Goal: Task Accomplishment & Management: Manage account settings

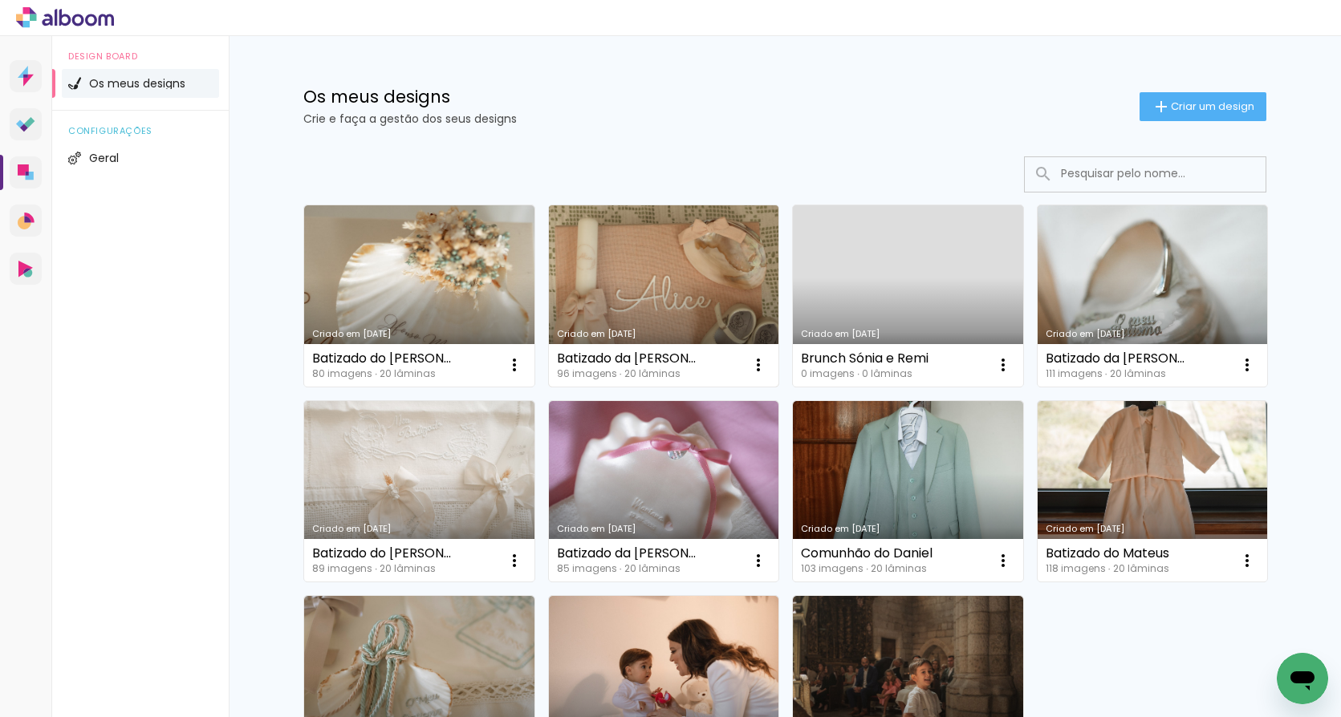
click at [631, 274] on link "Criado em [DATE]" at bounding box center [664, 295] width 230 height 181
click at [648, 283] on link "Criado em [DATE]" at bounding box center [664, 295] width 230 height 181
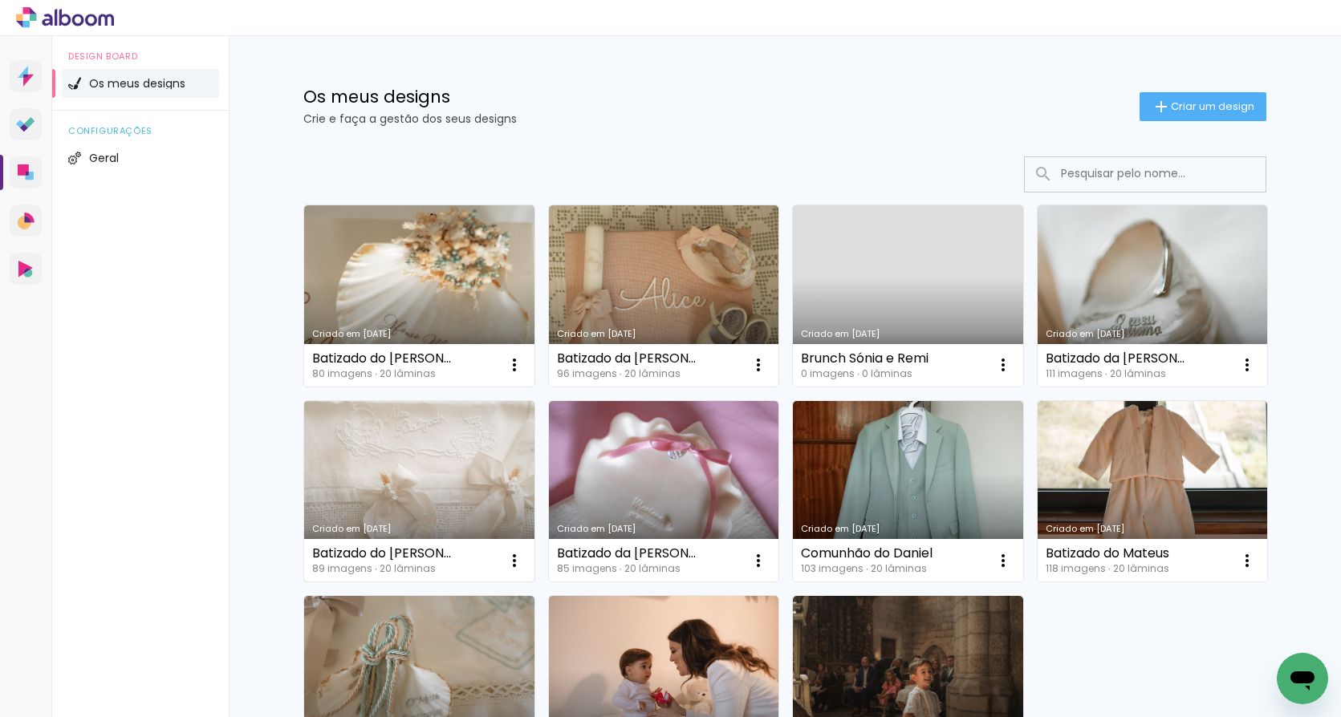
click at [413, 506] on link "Criado em [DATE]" at bounding box center [419, 491] width 230 height 181
click at [661, 291] on link "Criado em [DATE]" at bounding box center [664, 295] width 230 height 181
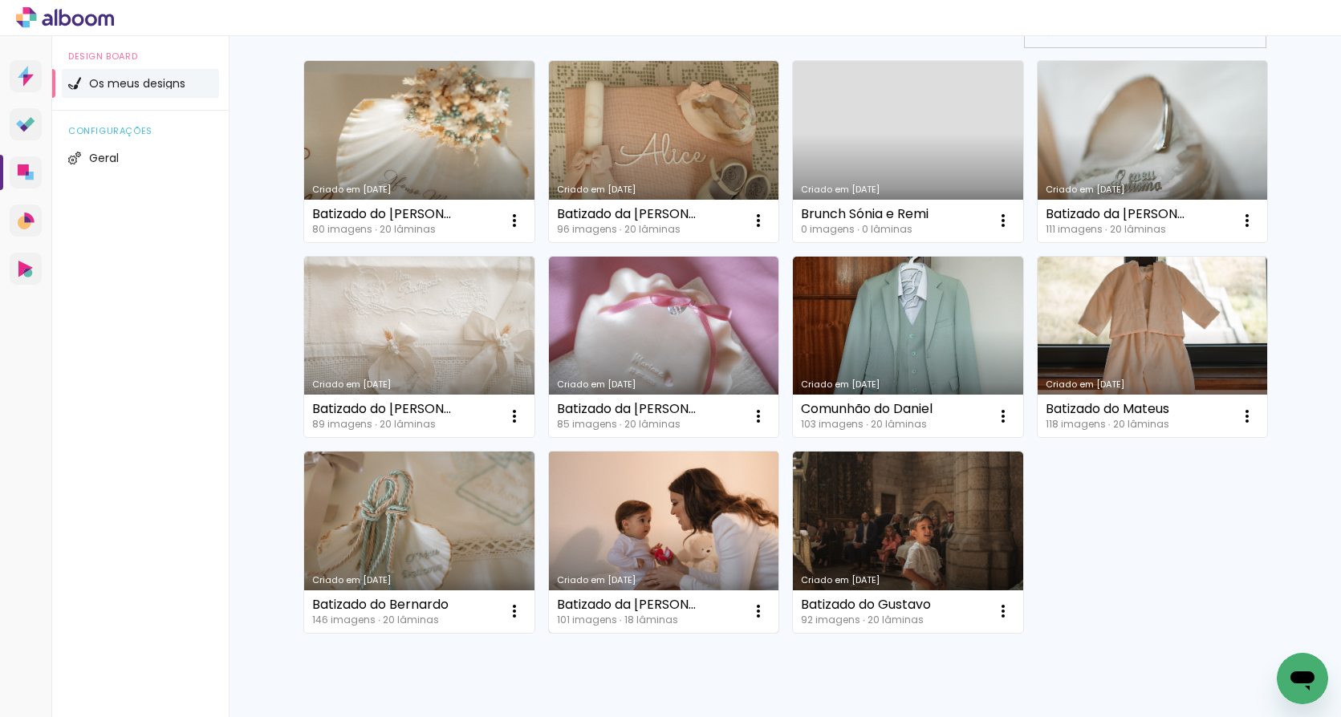
scroll to position [146, 0]
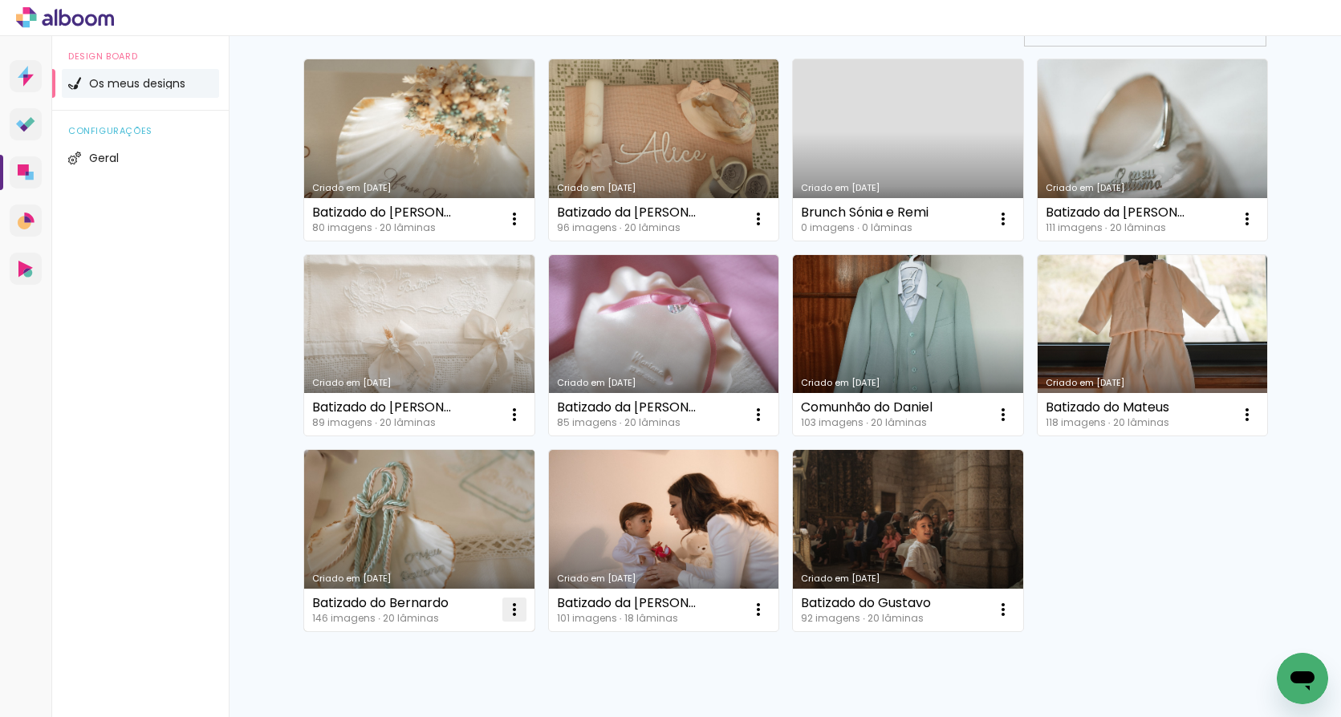
click at [509, 621] on paper-icon-button at bounding box center [514, 610] width 32 height 32
click at [591, 662] on div "Mais álbuns" at bounding box center [784, 650] width 963 height 39
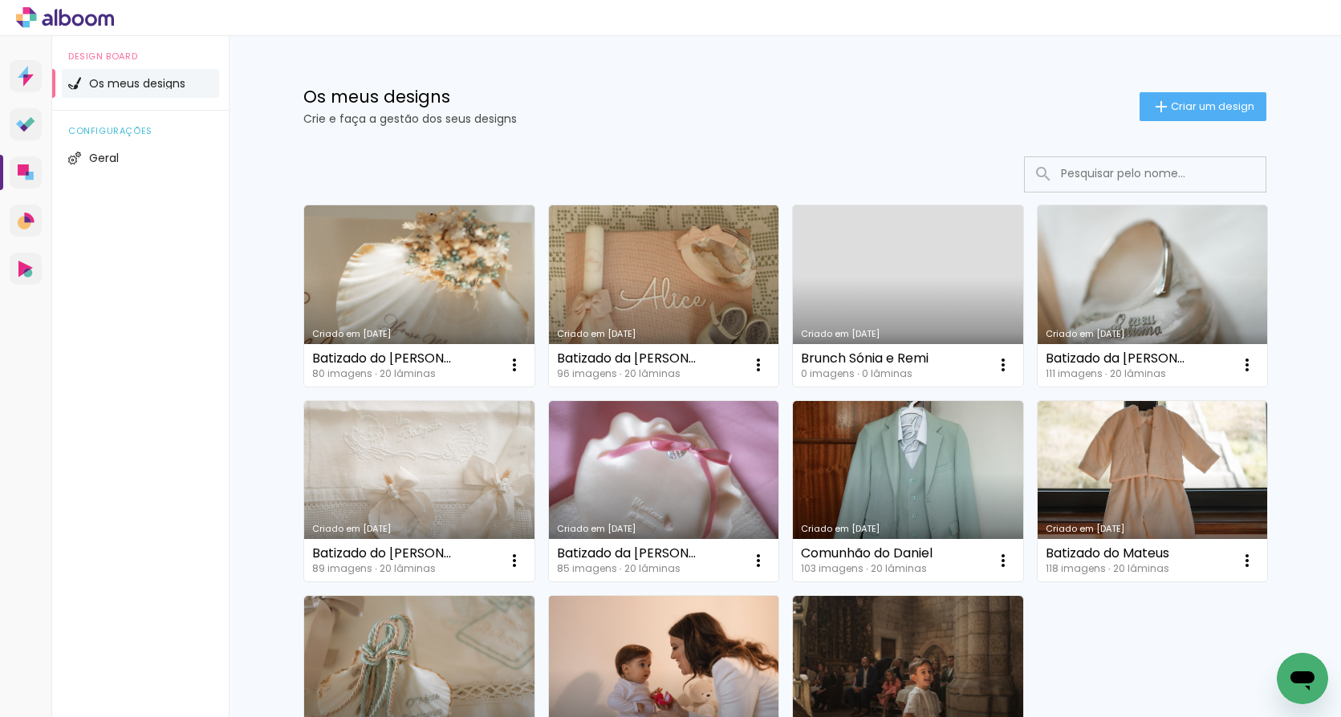
scroll to position [0, 0]
